Goal: Information Seeking & Learning: Learn about a topic

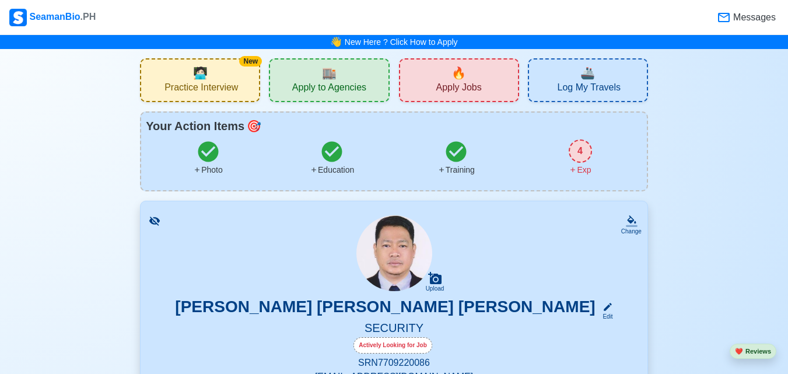
click at [453, 85] on span "Apply Jobs" at bounding box center [458, 89] width 45 height 15
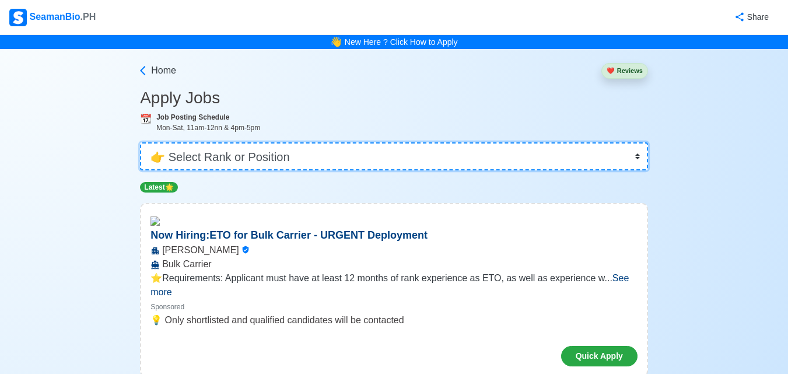
click at [637, 155] on select "👉 Select Rank or Position Master Chief Officer 2nd Officer 3rd Officer Junior O…" at bounding box center [394, 156] width 508 height 28
click at [640, 158] on select "👉 Select Rank or Position Master Chief Officer 2nd Officer 3rd Officer Junior O…" at bounding box center [394, 156] width 508 height 28
click at [637, 157] on select "👉 Select Rank or Position Master Chief Officer 2nd Officer 3rd Officer Junior O…" at bounding box center [394, 156] width 508 height 28
click at [638, 157] on select "👉 Select Rank or Position Master Chief Officer 2nd Officer 3rd Officer Junior O…" at bounding box center [394, 156] width 508 height 28
click at [141, 142] on select "👉 Select Rank or Position Master Chief Officer 2nd Officer 3rd Officer Junior O…" at bounding box center [394, 156] width 508 height 28
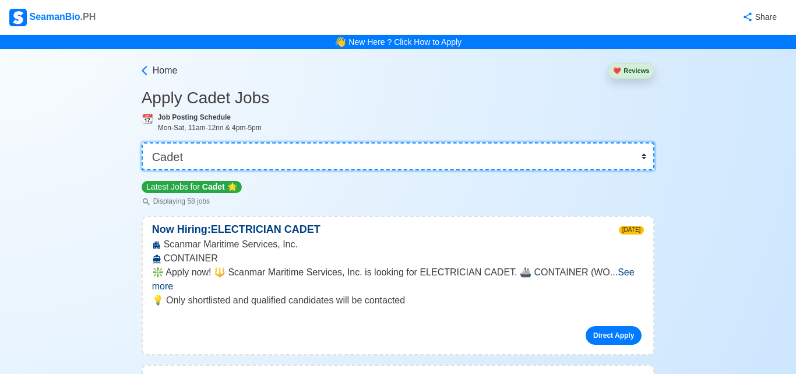
click at [645, 159] on select "👉 Select Rank or Position Master Chief Officer 2nd Officer 3rd Officer Junior O…" at bounding box center [399, 156] width 514 height 28
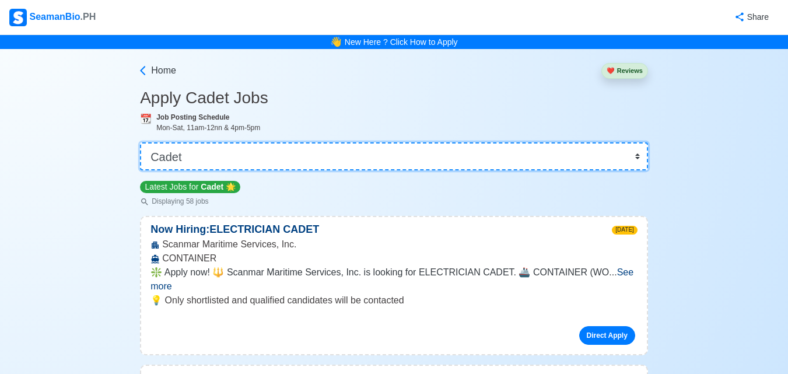
select select "Others"
click at [141, 142] on select "👉 Select Rank or Position Master Chief Officer 2nd Officer 3rd Officer Junior O…" at bounding box center [394, 156] width 508 height 28
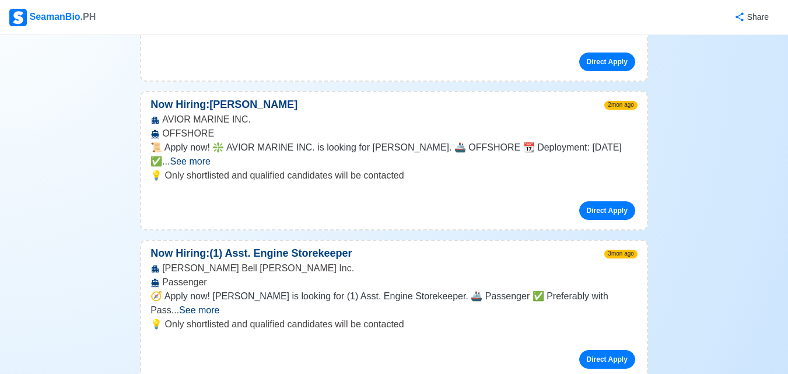
scroll to position [6687, 0]
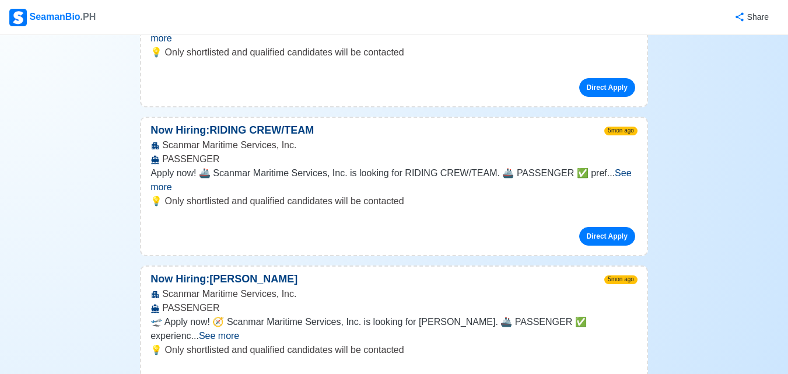
scroll to position [11106, 0]
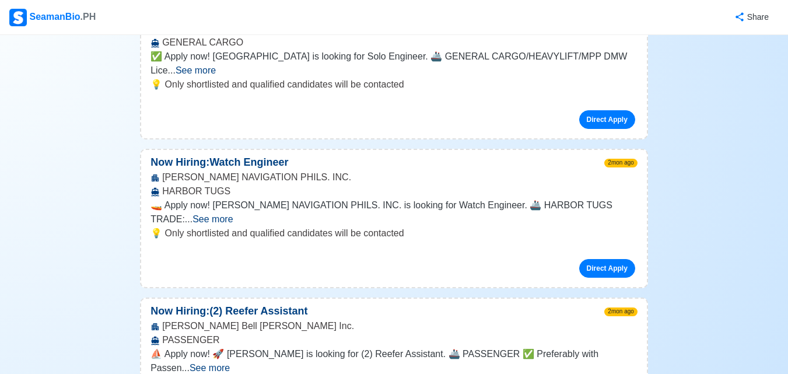
scroll to position [4034, 0]
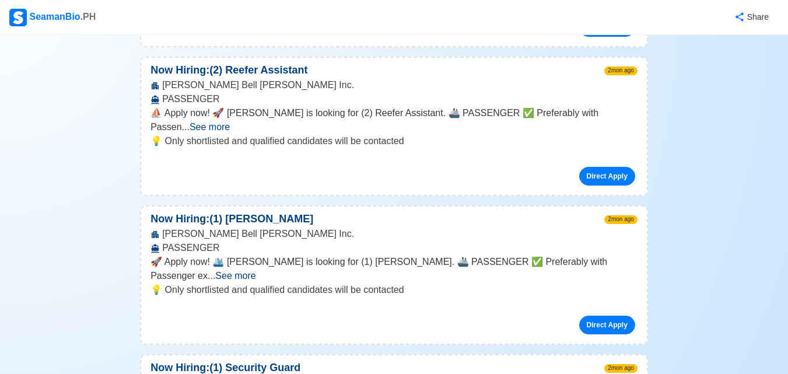
scroll to position [4228, 0]
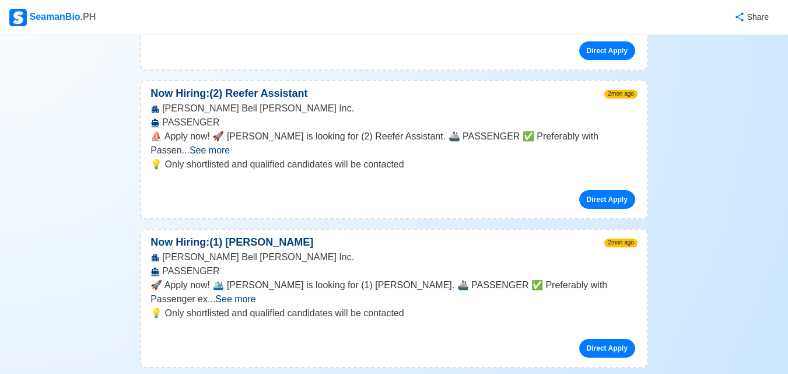
click at [19, 12] on img at bounding box center [17, 17] width 17 height 17
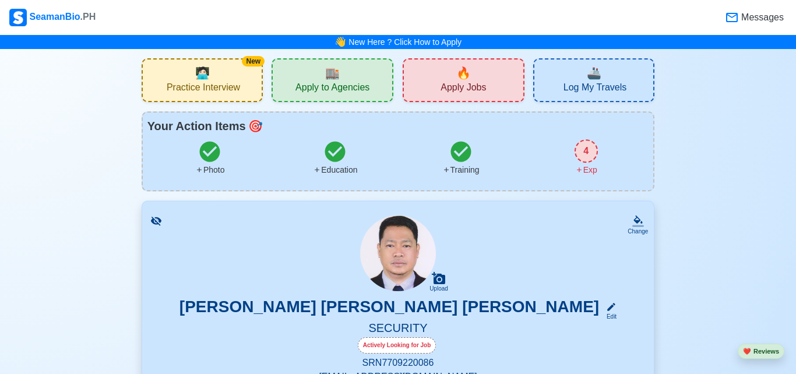
click at [194, 83] on span "Practice Interview" at bounding box center [203, 89] width 73 height 15
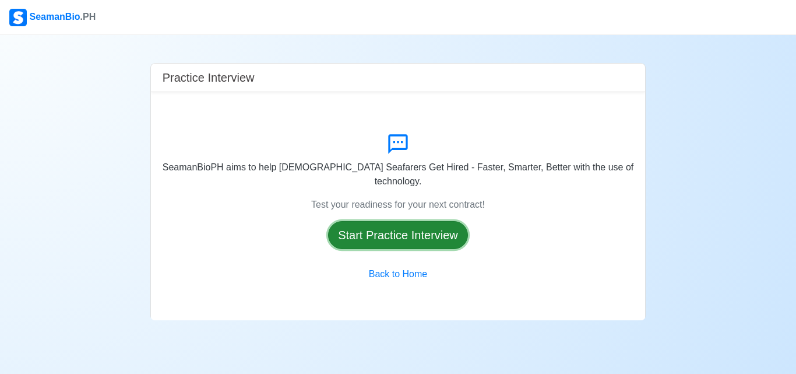
click at [381, 228] on button "Start Practice Interview" at bounding box center [398, 235] width 140 height 28
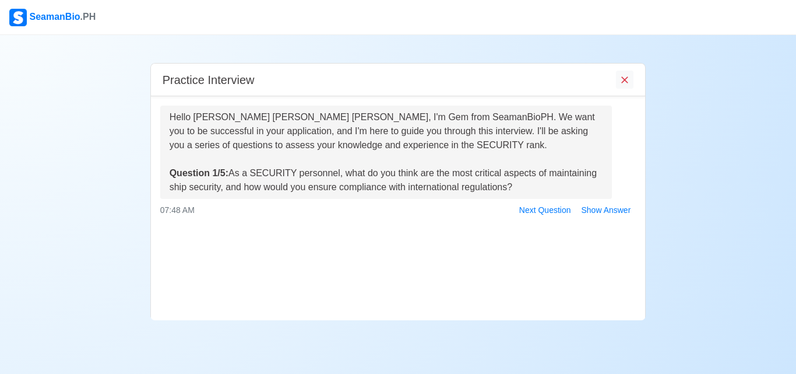
scroll to position [52, 0]
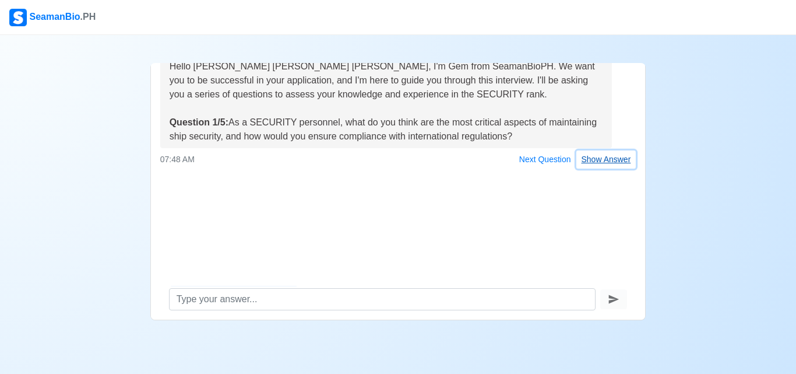
click at [592, 161] on button "Show Answer" at bounding box center [607, 159] width 60 height 18
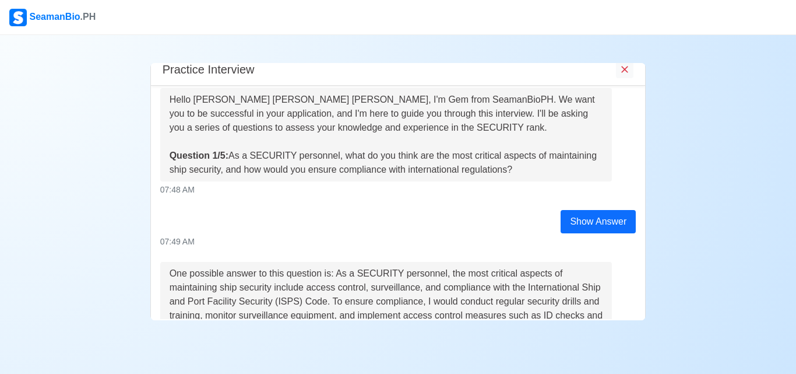
scroll to position [120, 0]
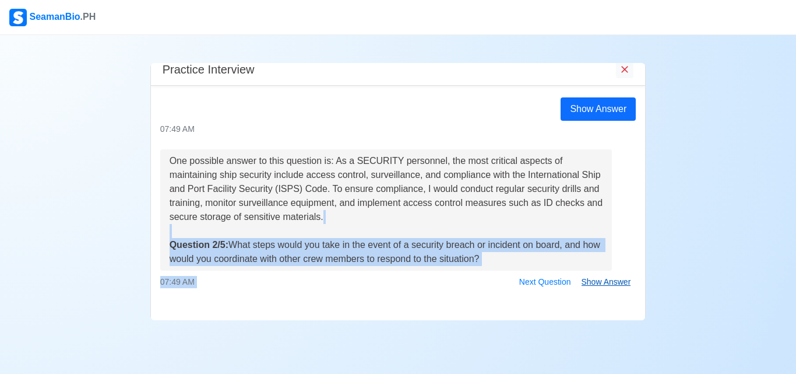
drag, startPoint x: 583, startPoint y: 225, endPoint x: 614, endPoint y: 278, distance: 61.7
click at [614, 278] on div "One possible answer to this question is: As a SECURITY personnel, the most crit…" at bounding box center [399, 220] width 494 height 142
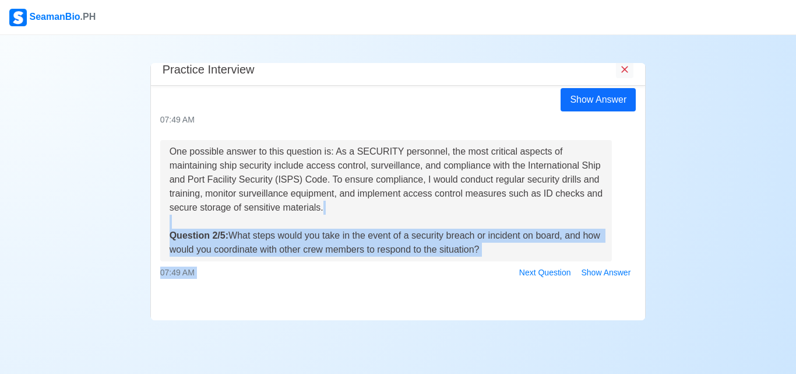
scroll to position [0, 0]
